Goal: Task Accomplishment & Management: Use online tool/utility

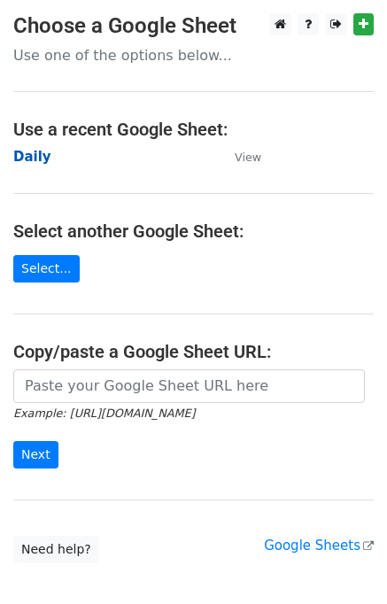
click at [29, 161] on strong "Daily" at bounding box center [32, 157] width 38 height 16
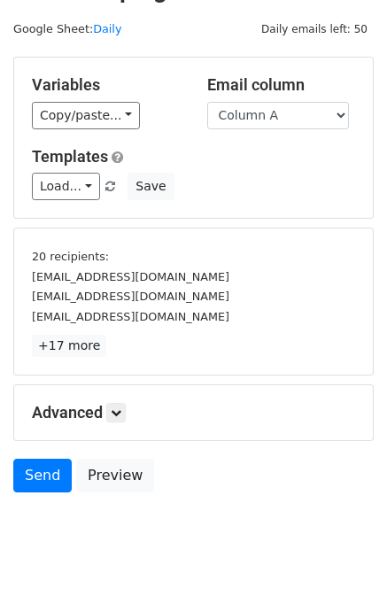
scroll to position [75, 0]
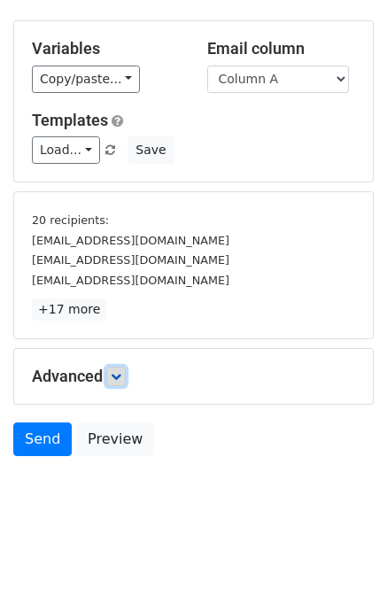
click at [121, 374] on icon at bounding box center [116, 376] width 11 height 11
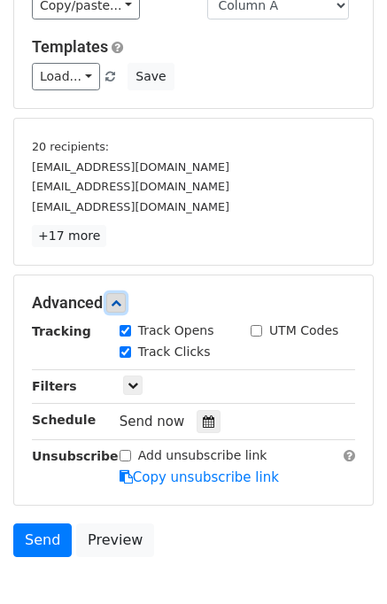
scroll to position [216, 0]
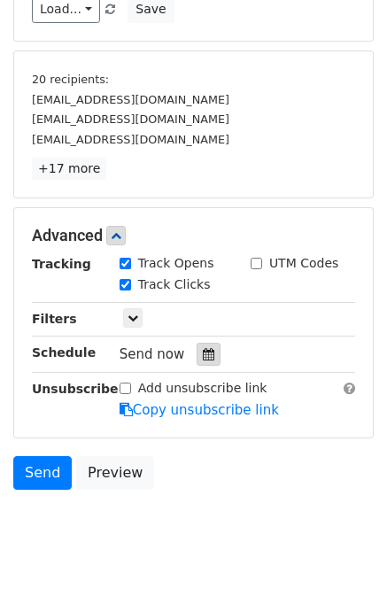
click at [204, 348] on icon at bounding box center [209, 354] width 12 height 12
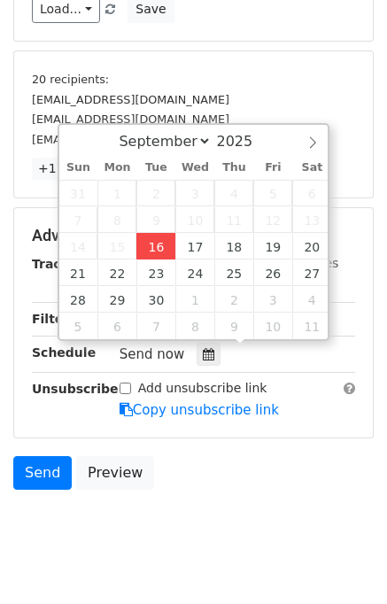
type input "2025-09-16 12:00"
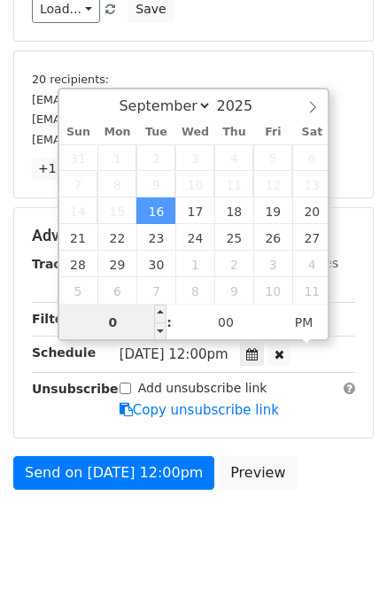
type input "04"
type input "2025-09-16 16:00"
click at [337, 472] on div "Send on Sep 16 at 12:00pm Preview" at bounding box center [193, 477] width 387 height 43
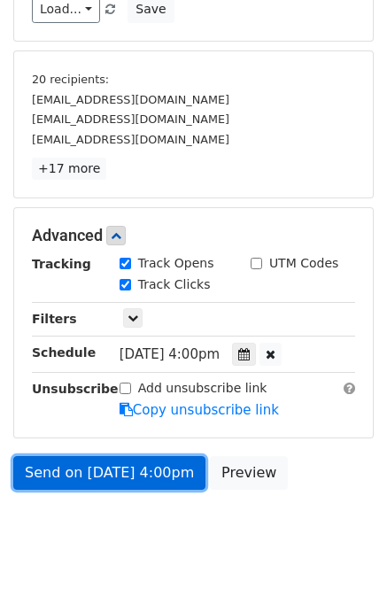
click at [103, 465] on link "Send on Sep 16 at 4:00pm" at bounding box center [109, 473] width 192 height 34
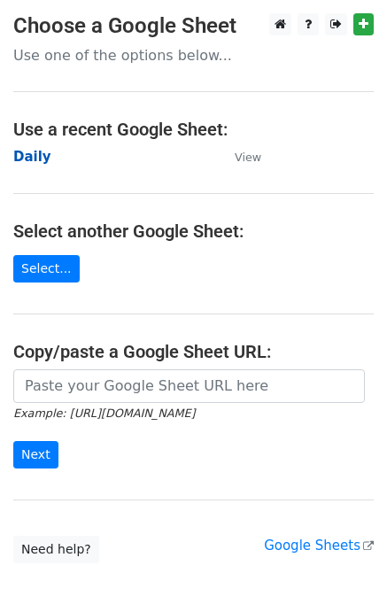
click at [38, 160] on strong "Daily" at bounding box center [32, 157] width 38 height 16
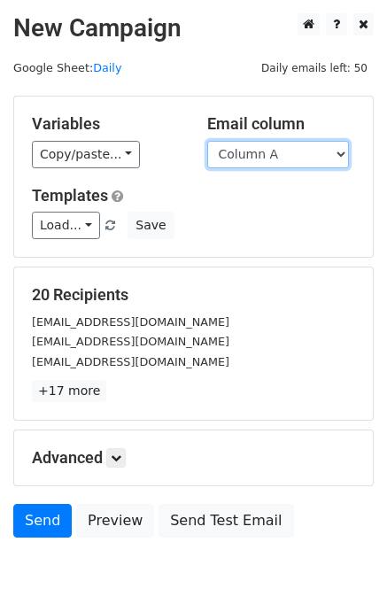
click at [268, 159] on select "Column A Column B Column C Column D Column E" at bounding box center [278, 154] width 142 height 27
select select "Column B"
click at [207, 141] on select "Column A Column B Column C Column D Column E" at bounding box center [278, 154] width 142 height 27
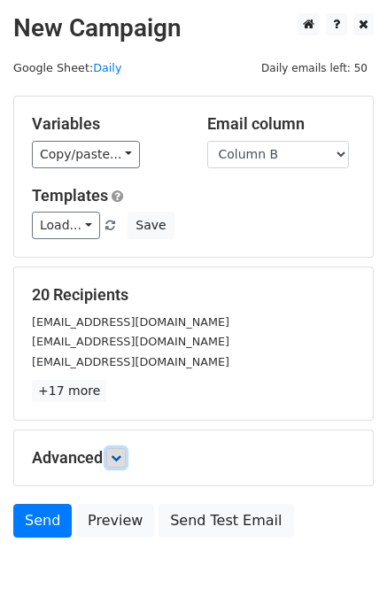
click at [120, 462] on link at bounding box center [115, 457] width 19 height 19
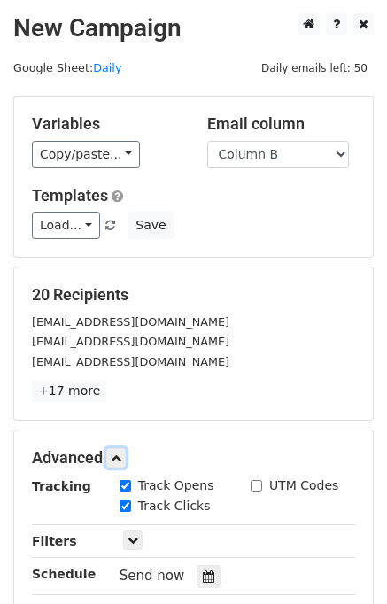
scroll to position [251, 0]
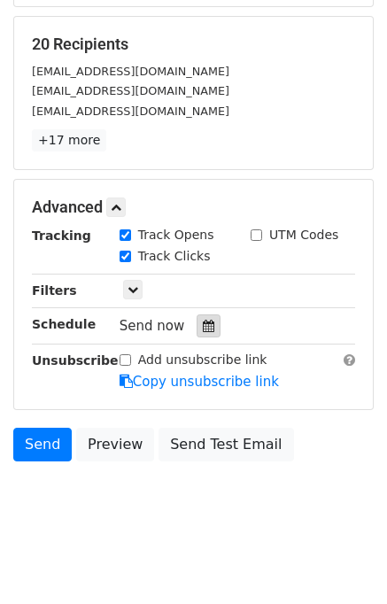
click at [203, 323] on icon at bounding box center [209, 326] width 12 height 12
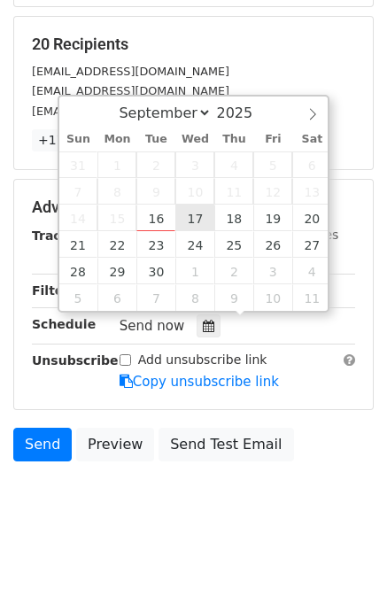
type input "2025-09-17 12:00"
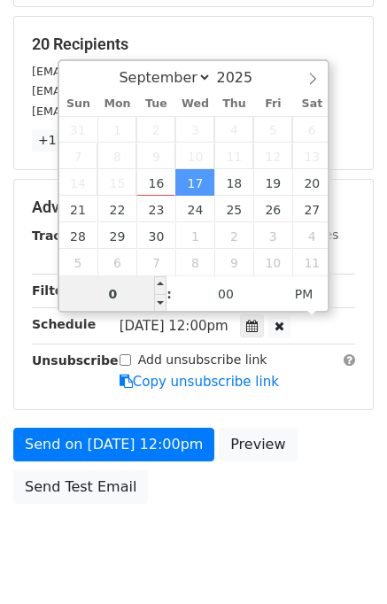
type input "05"
type input "2025-09-17 17:00"
click at [303, 459] on div "Send on Sep 17 at 12:00pm Preview Send Test Email" at bounding box center [193, 470] width 387 height 85
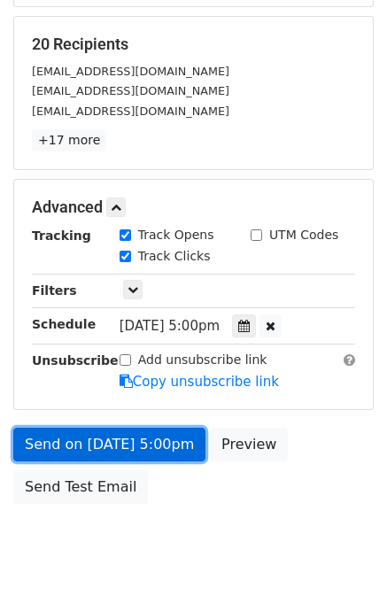
click at [114, 436] on link "Send on Sep 17 at 5:00pm" at bounding box center [109, 445] width 192 height 34
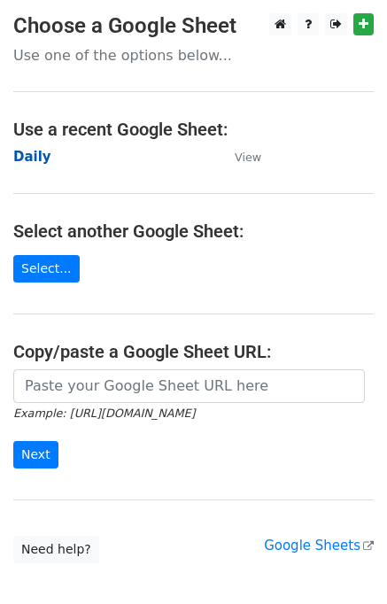
click at [38, 160] on strong "Daily" at bounding box center [32, 157] width 38 height 16
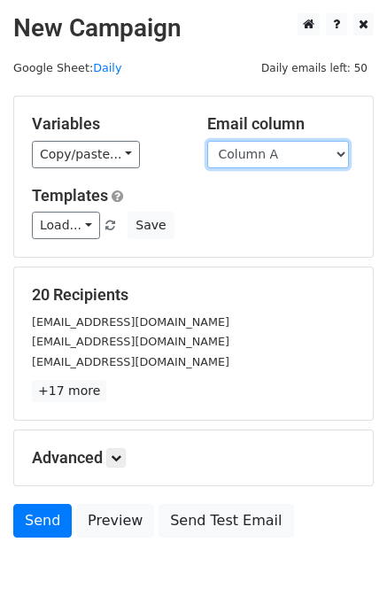
click at [262, 152] on select "Column A Column B Column C Column D Column E" at bounding box center [278, 154] width 142 height 27
select select "Column C"
click at [207, 141] on select "Column A Column B Column C Column D Column E" at bounding box center [278, 154] width 142 height 27
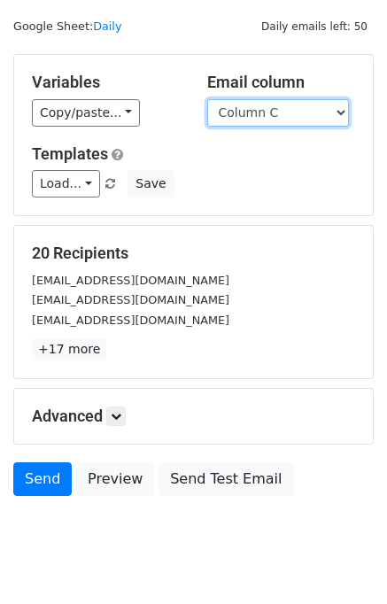
scroll to position [82, 0]
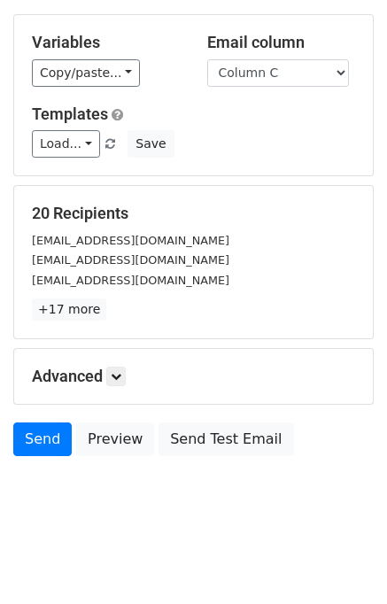
click at [130, 369] on h5 "Advanced" at bounding box center [193, 376] width 323 height 19
click at [120, 371] on icon at bounding box center [116, 376] width 11 height 11
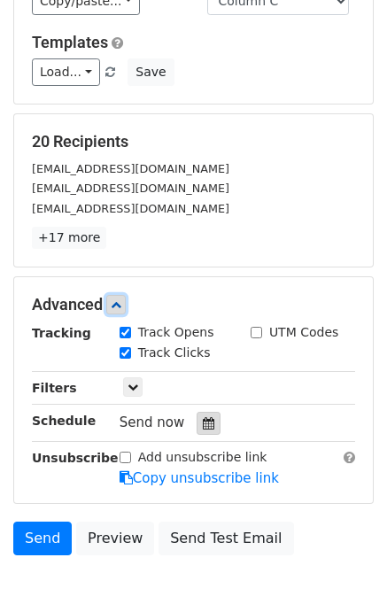
scroll to position [216, 0]
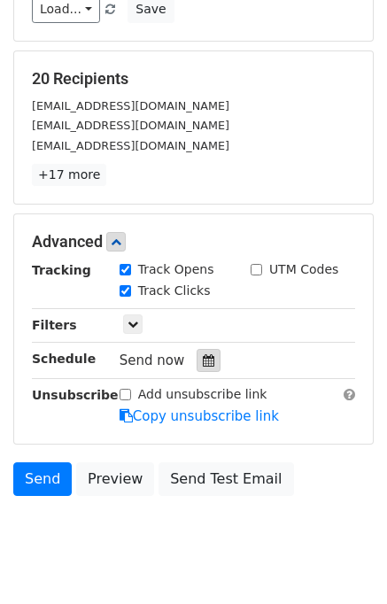
click at [203, 354] on icon at bounding box center [209, 360] width 12 height 12
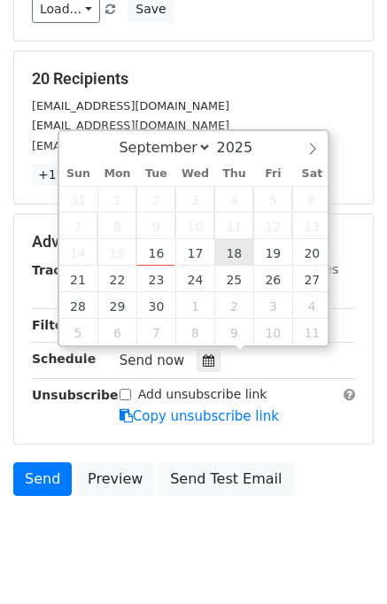
type input "2025-09-18 12:00"
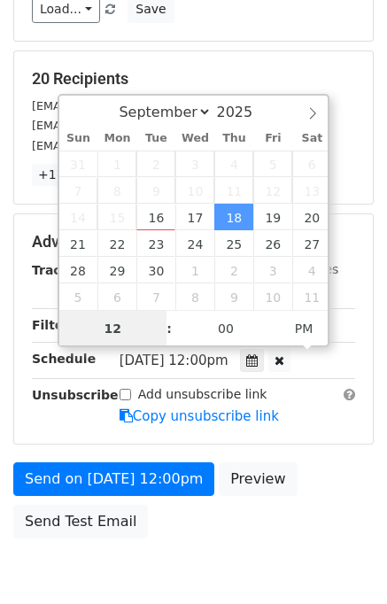
scroll to position [0, 0]
type input "06"
type input "2025-09-18 18:00"
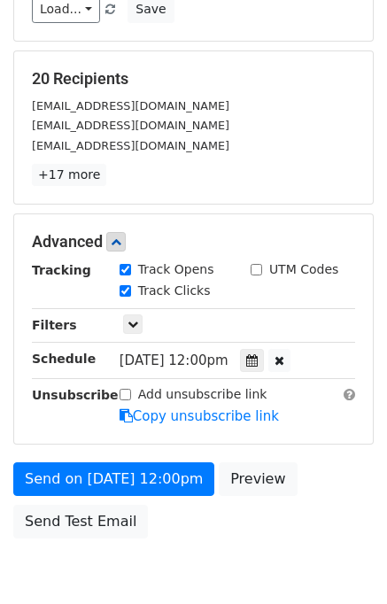
click at [334, 501] on div "Send on Sep 18 at 12:00pm Preview Send Test Email" at bounding box center [193, 504] width 387 height 85
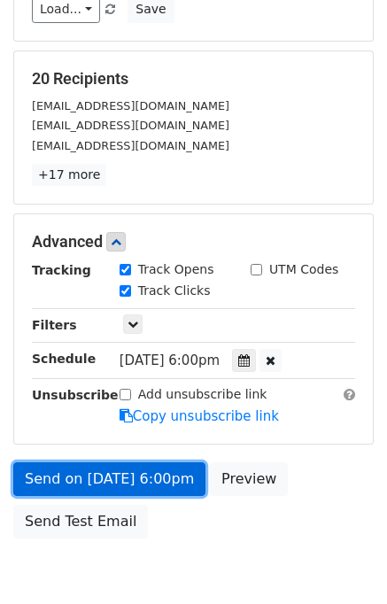
click at [138, 470] on link "Send on Sep 18 at 6:00pm" at bounding box center [109, 479] width 192 height 34
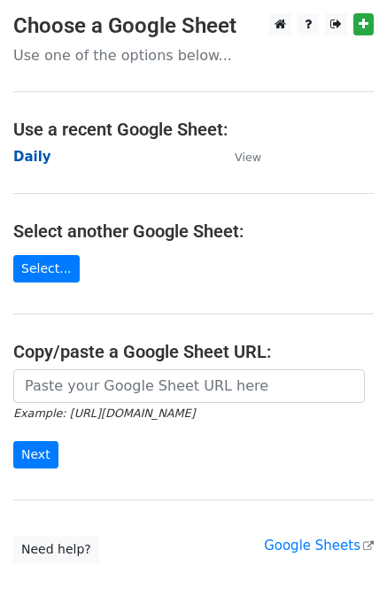
click at [41, 158] on strong "Daily" at bounding box center [32, 157] width 38 height 16
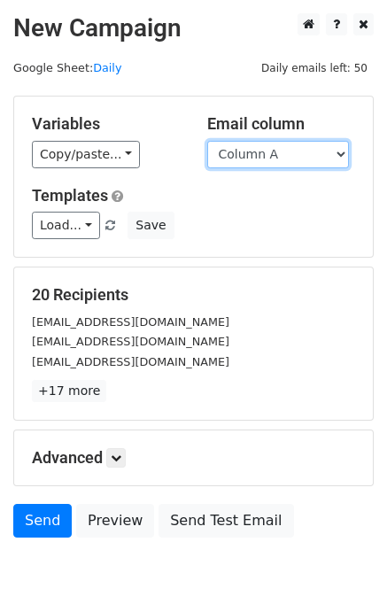
click at [258, 154] on select "Column A Column B Column C Column D Column E" at bounding box center [278, 154] width 142 height 27
select select "Column D"
click at [207, 141] on select "Column A Column B Column C Column D Column E" at bounding box center [278, 154] width 142 height 27
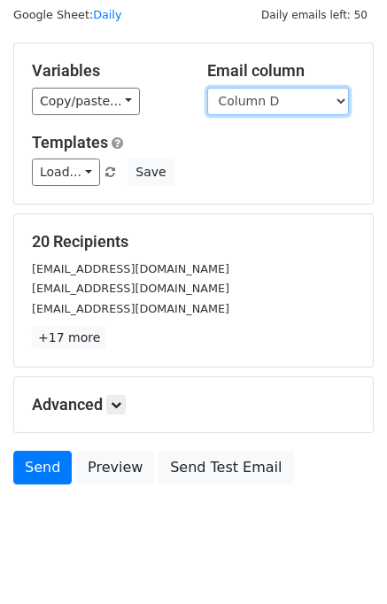
scroll to position [82, 0]
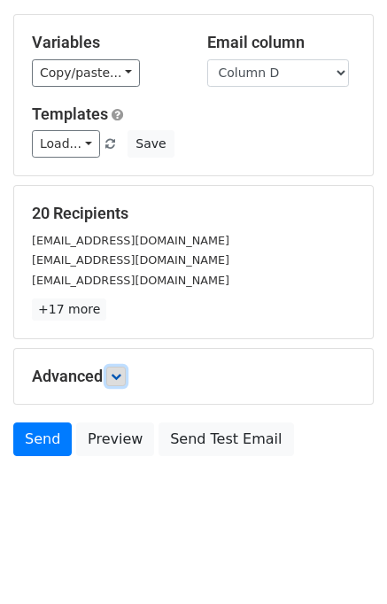
click at [119, 377] on icon at bounding box center [116, 376] width 11 height 11
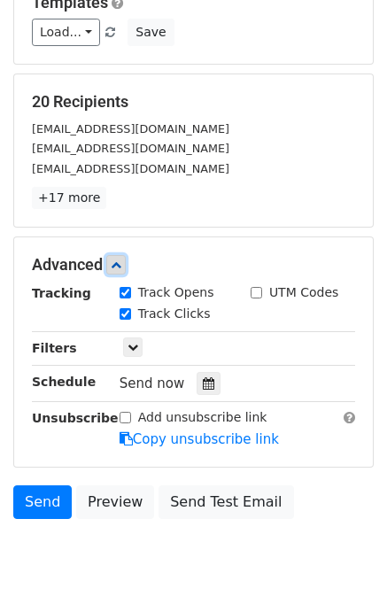
scroll to position [199, 0]
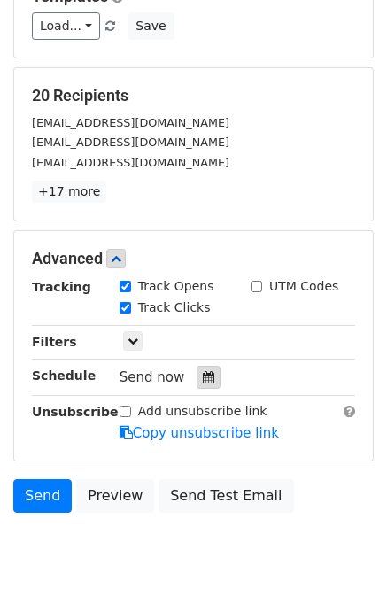
click at [206, 368] on div at bounding box center [209, 377] width 24 height 23
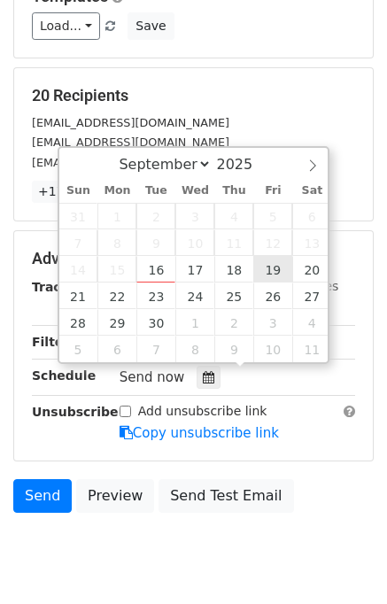
type input "2025-09-19 12:00"
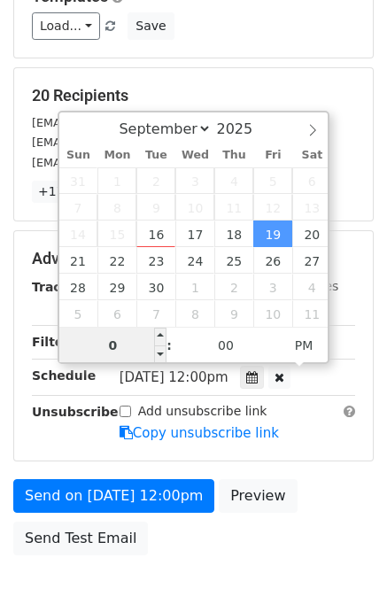
type input "07"
type input "2025-09-19 19:00"
click at [338, 491] on div "Send on Sep 19 at 12:00pm Preview Send Test Email" at bounding box center [193, 521] width 387 height 85
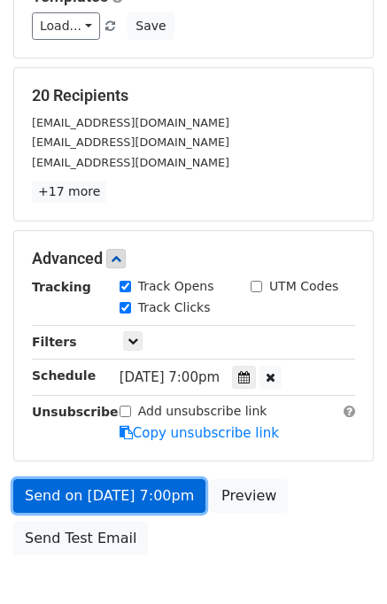
click at [149, 498] on link "Send on Sep 19 at 7:00pm" at bounding box center [109, 496] width 192 height 34
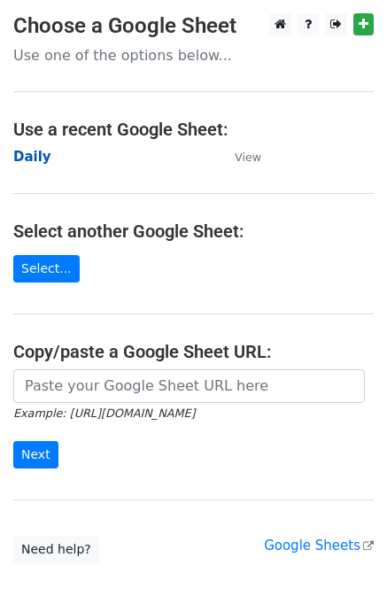
click at [39, 153] on strong "Daily" at bounding box center [32, 157] width 38 height 16
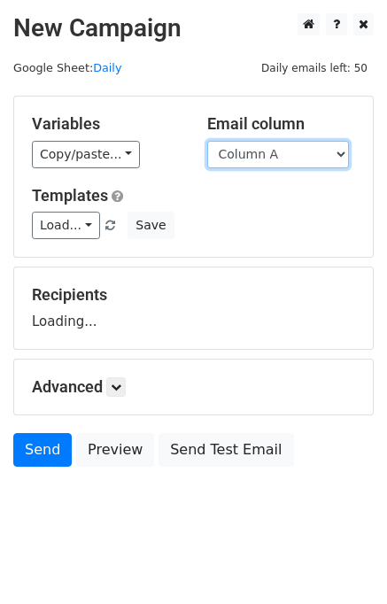
click at [248, 159] on select "Column A Column B Column C Column D Column E" at bounding box center [278, 154] width 142 height 27
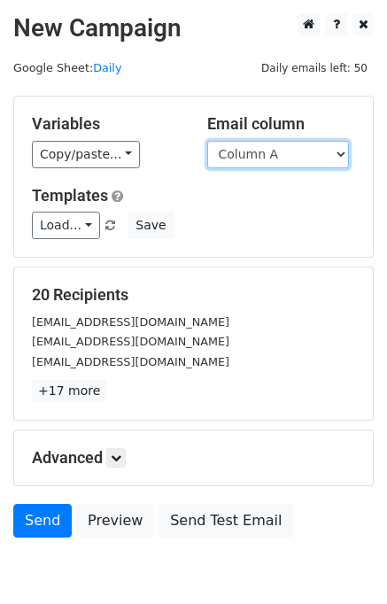
click at [248, 155] on select "Column A Column B Column C Column D Column E" at bounding box center [278, 154] width 142 height 27
select select "Column E"
click at [207, 141] on select "Column A Column B Column C Column D Column E" at bounding box center [278, 154] width 142 height 27
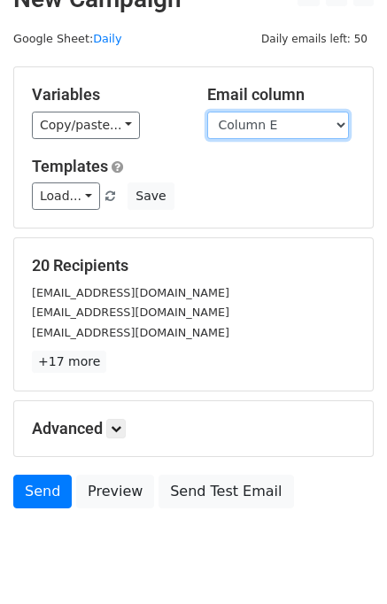
scroll to position [82, 0]
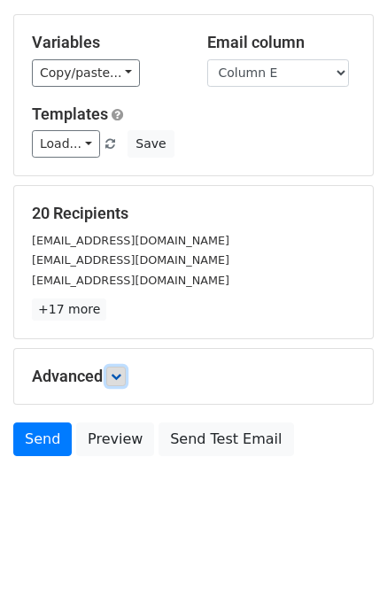
click at [124, 367] on link at bounding box center [115, 376] width 19 height 19
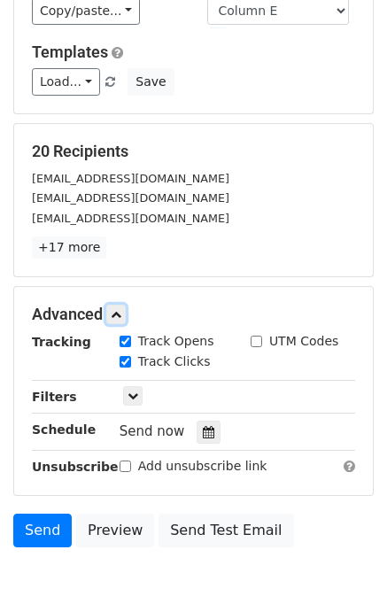
scroll to position [214, 0]
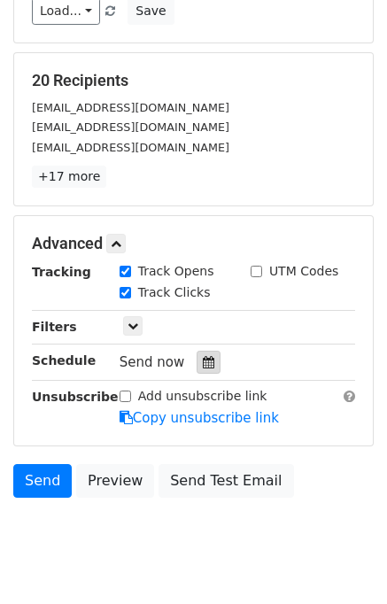
click at [203, 364] on icon at bounding box center [209, 362] width 12 height 12
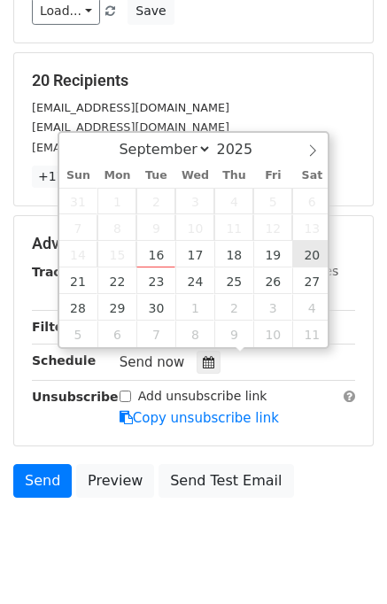
type input "2025-09-20 12:00"
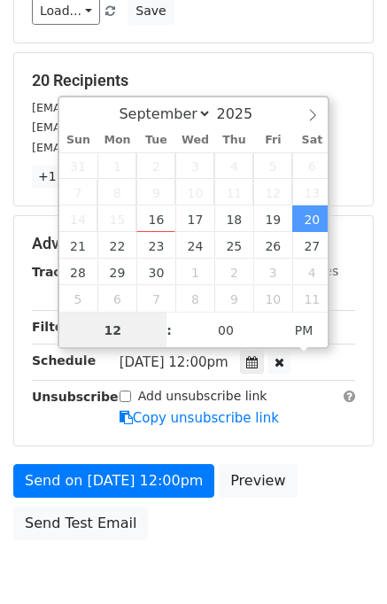
scroll to position [0, 0]
type input "08"
type input "2025-09-20 20:00"
click at [358, 480] on div "Send on Sep 20 at 12:00pm Preview Send Test Email" at bounding box center [193, 506] width 387 height 85
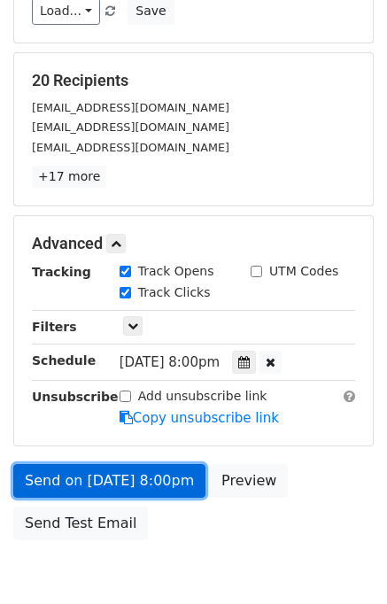
click at [113, 478] on link "Send on Sep 20 at 8:00pm" at bounding box center [109, 481] width 192 height 34
